Goal: Find contact information: Find contact information

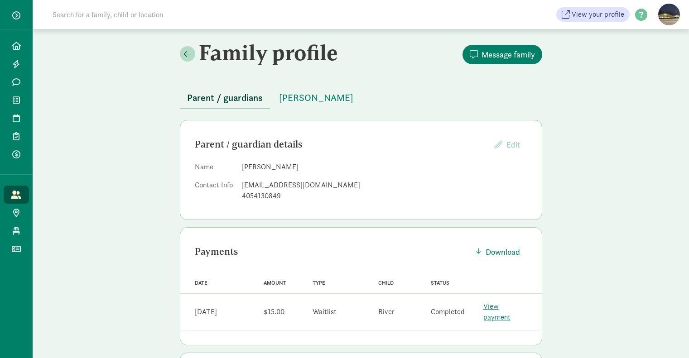
click at [102, 16] on input at bounding box center [174, 14] width 254 height 18
type input "[PERSON_NAME]"
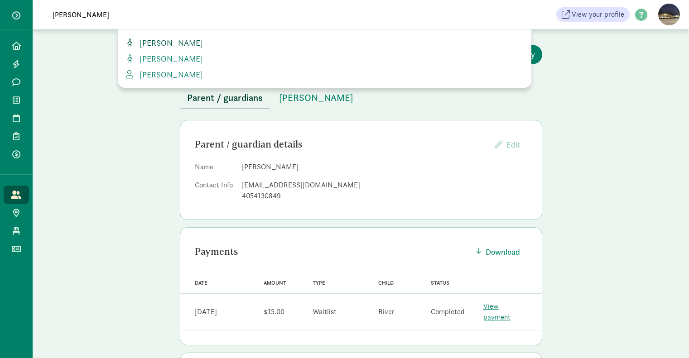
click at [171, 46] on span "[PERSON_NAME]" at bounding box center [169, 43] width 67 height 10
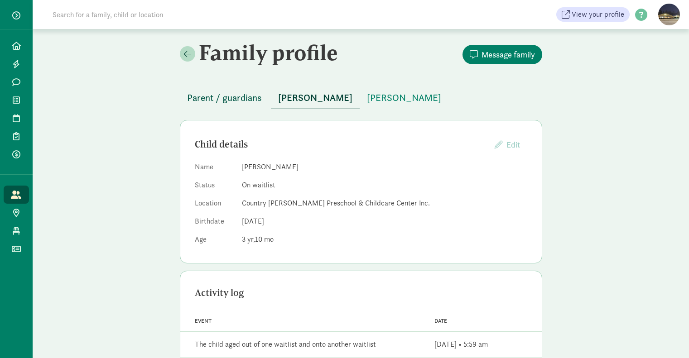
click at [196, 92] on span "Parent / guardians" at bounding box center [224, 98] width 75 height 14
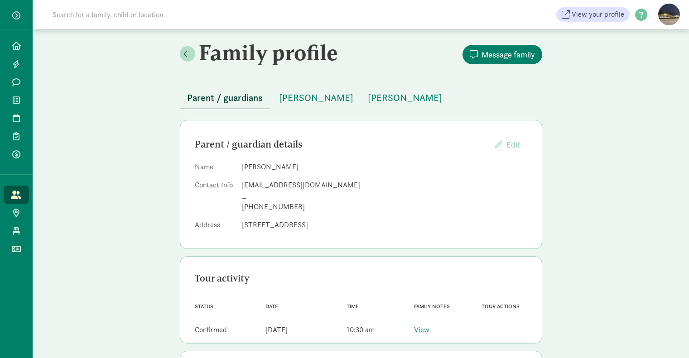
click at [281, 206] on div "[PHONE_NUMBER]" at bounding box center [384, 206] width 285 height 11
click at [116, 110] on div "Family profile Message family Parent / guardians [PERSON_NAME] [PERSON_NAME] Pa…" at bounding box center [361, 234] width 656 height 411
